Goal: Find specific page/section: Find specific page/section

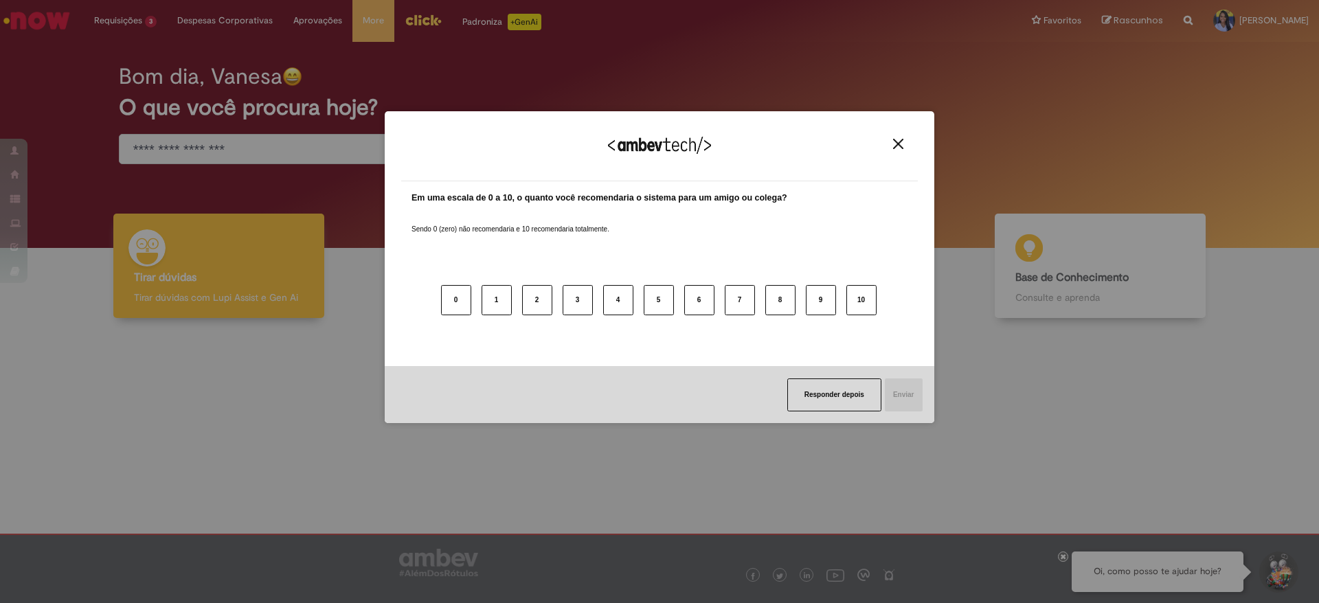
click at [890, 144] on button "Close" at bounding box center [898, 144] width 19 height 12
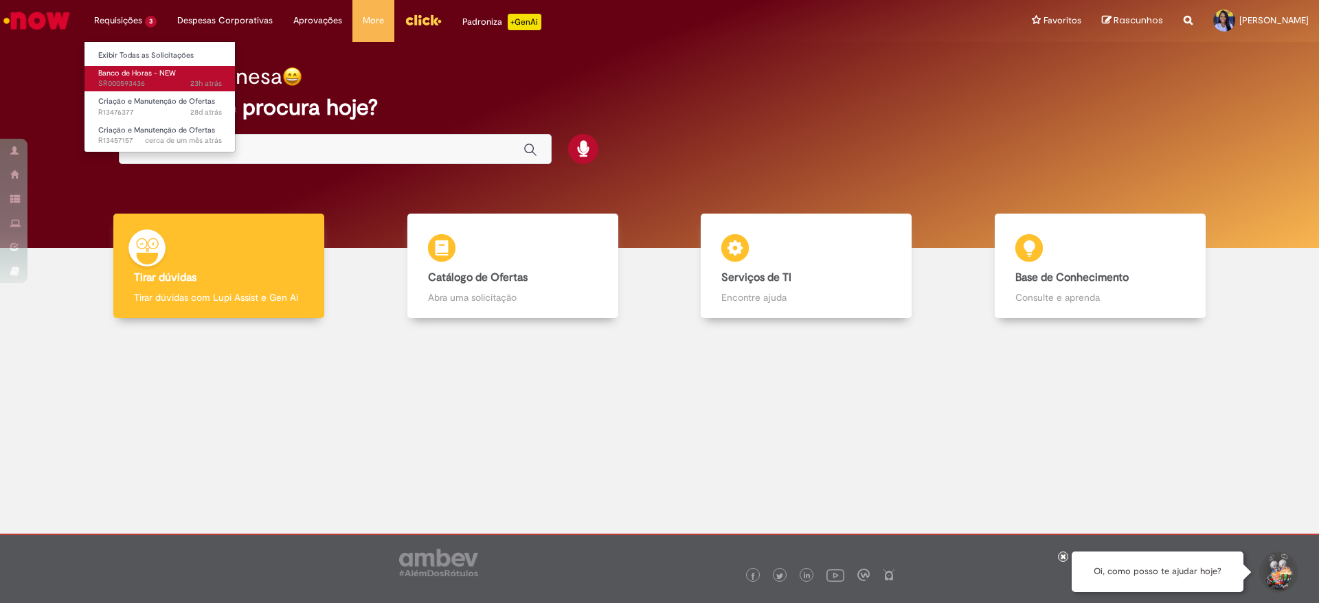
click at [125, 71] on span "Banco de Horas - NEW" at bounding box center [137, 73] width 78 height 10
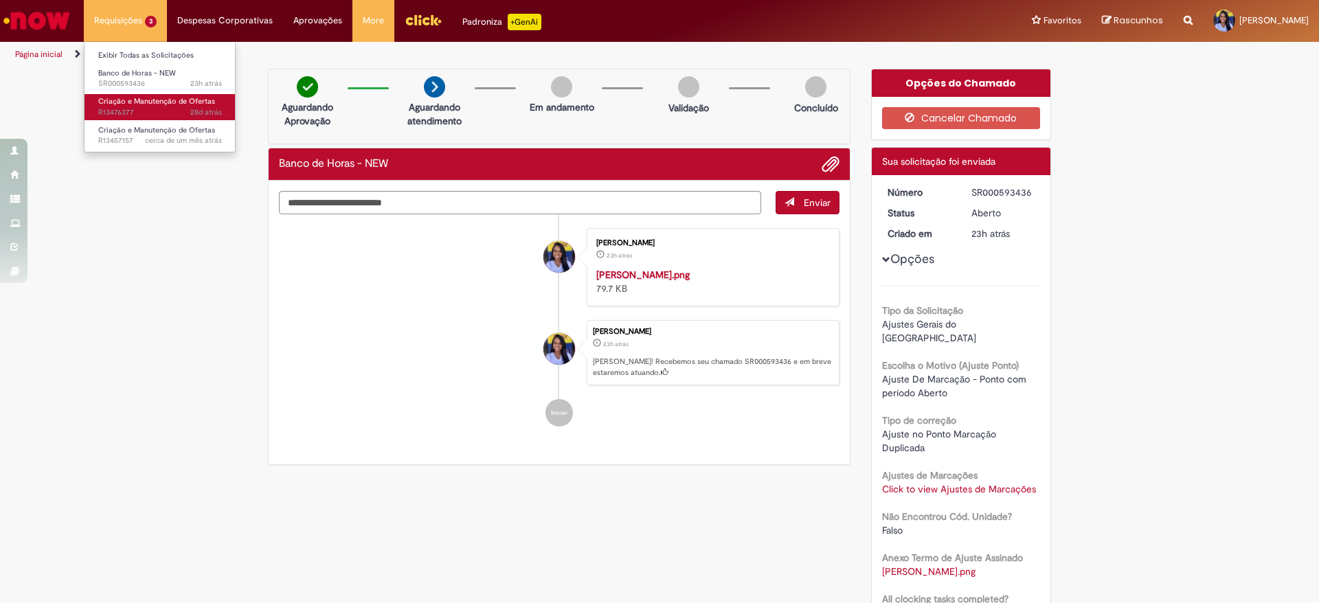
click at [111, 101] on span "Criação e Manutenção de Ofertas" at bounding box center [156, 101] width 117 height 10
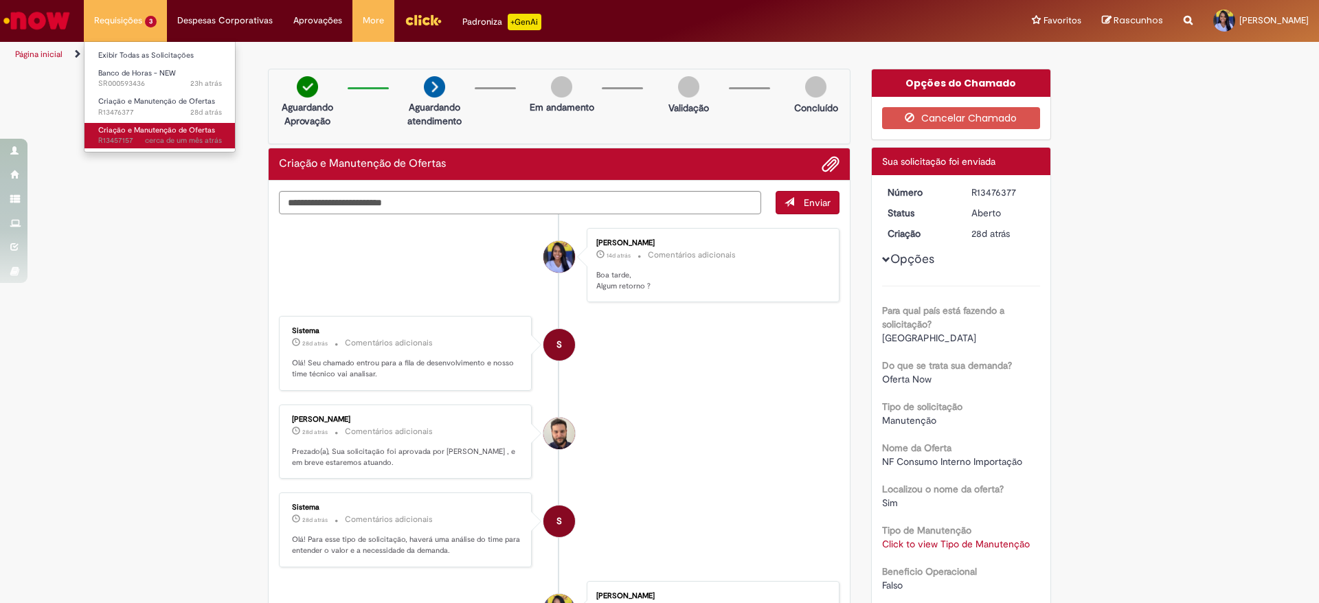
click at [128, 133] on span "Criação e Manutenção de Ofertas" at bounding box center [156, 130] width 117 height 10
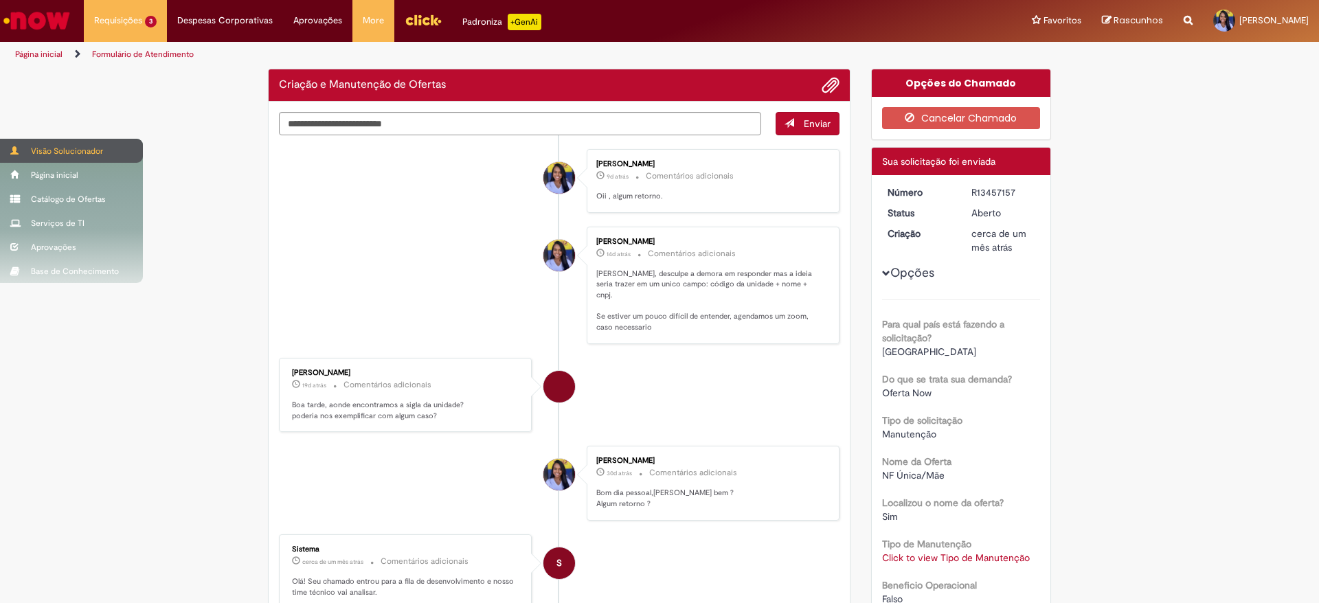
click at [20, 149] on span at bounding box center [15, 150] width 10 height 8
